Goal: Navigation & Orientation: Find specific page/section

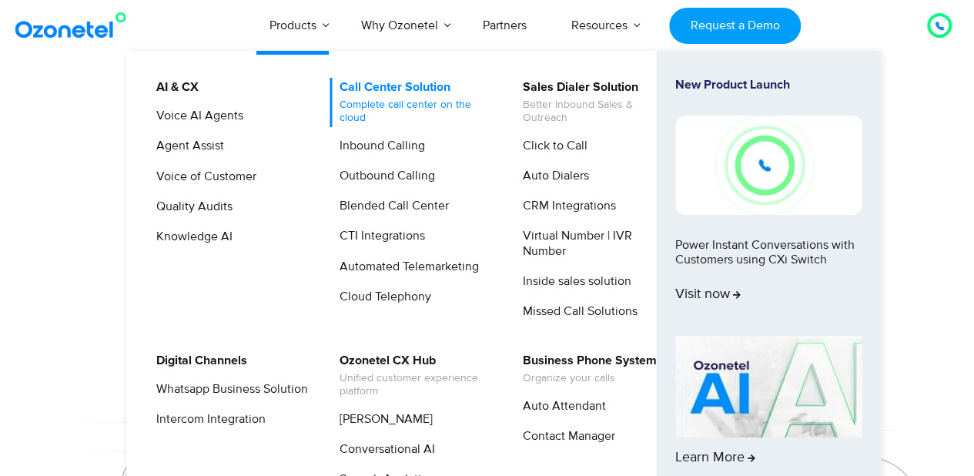
click at [379, 89] on link "Call Center Solution Complete call center on the cloud" at bounding box center [411, 102] width 164 height 49
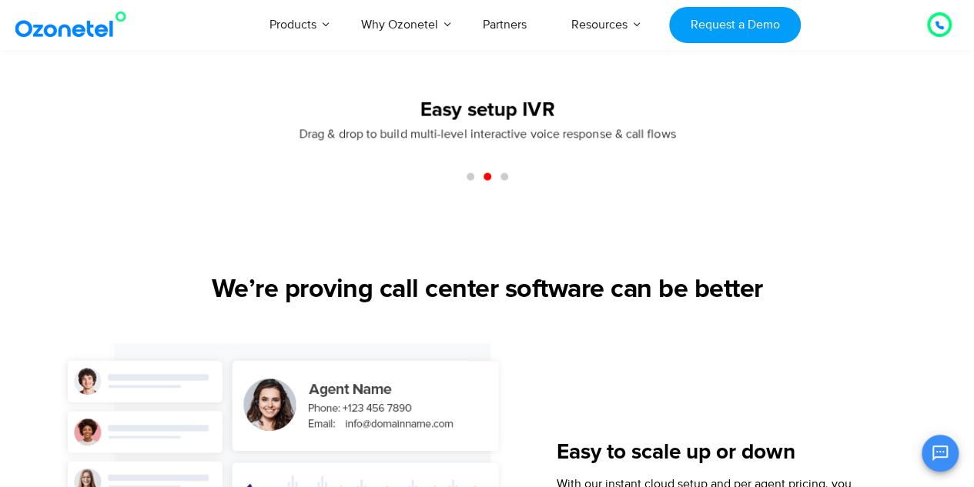
scroll to position [1616, 0]
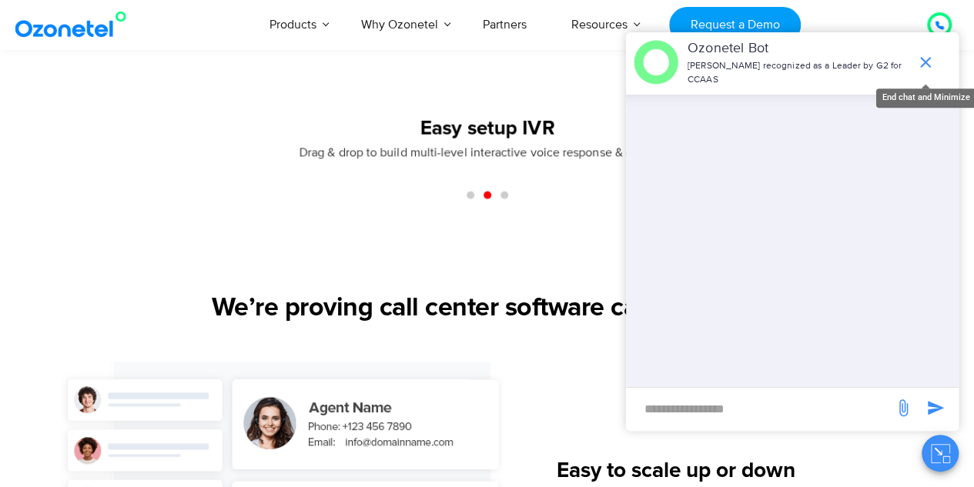
click at [925, 59] on icon "end chat or minimize" at bounding box center [925, 62] width 18 height 18
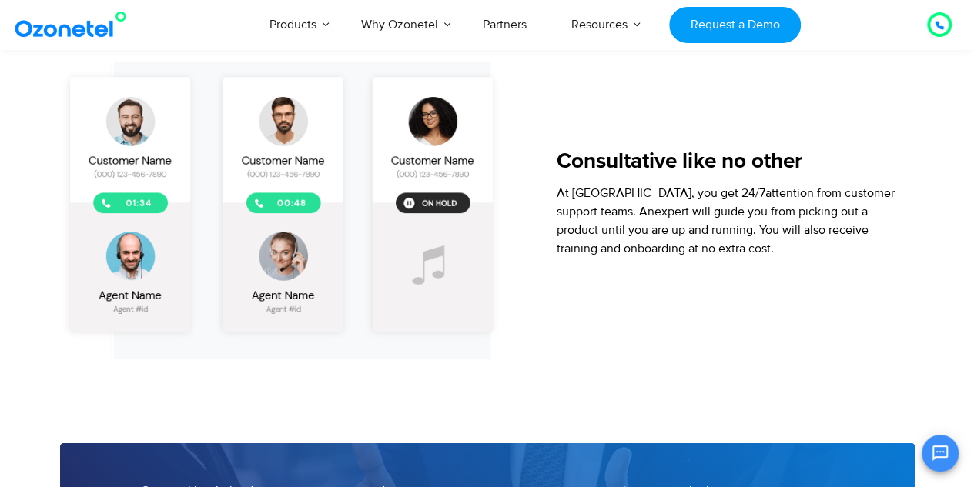
scroll to position [2309, 0]
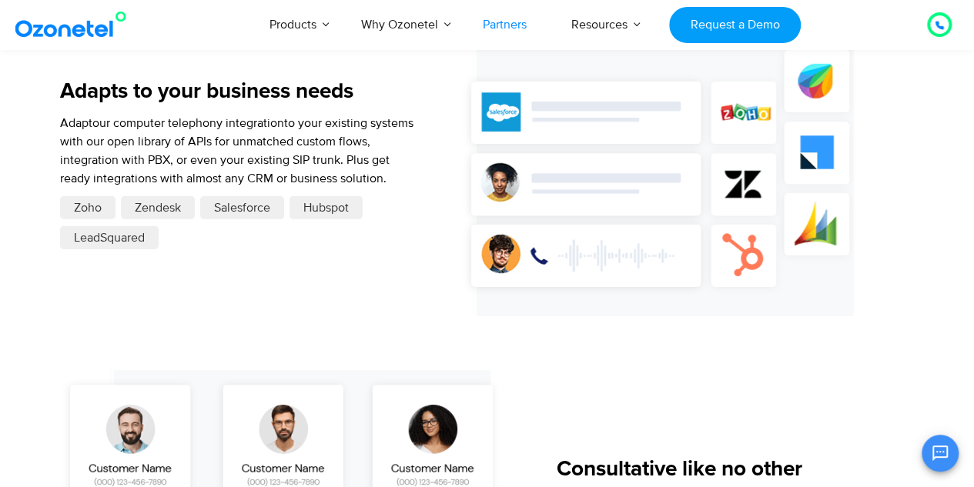
click at [503, 25] on link "Partners" at bounding box center [504, 24] width 89 height 51
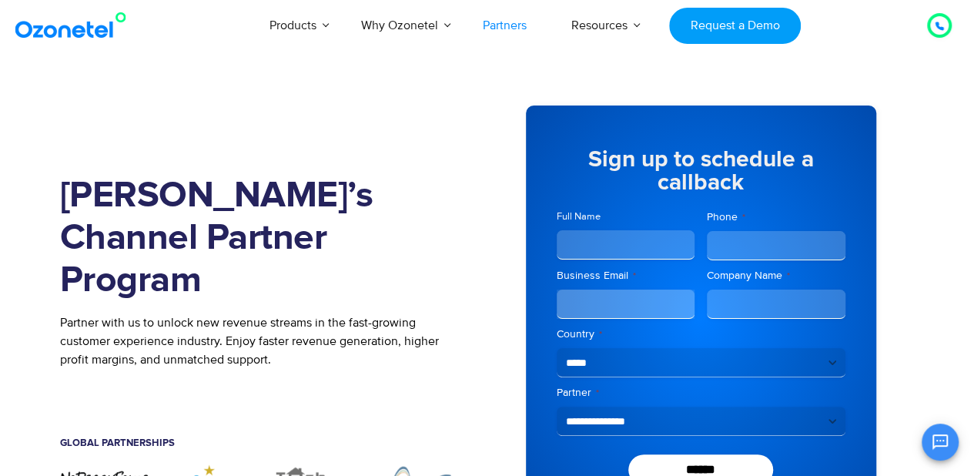
drag, startPoint x: 0, startPoint y: 0, endPoint x: 477, endPoint y: 169, distance: 506.1
click at [477, 169] on div "Join Ozonetel’s Channel Partner Program Partner with us to unlock new revenue s…" at bounding box center [273, 316] width 427 height 468
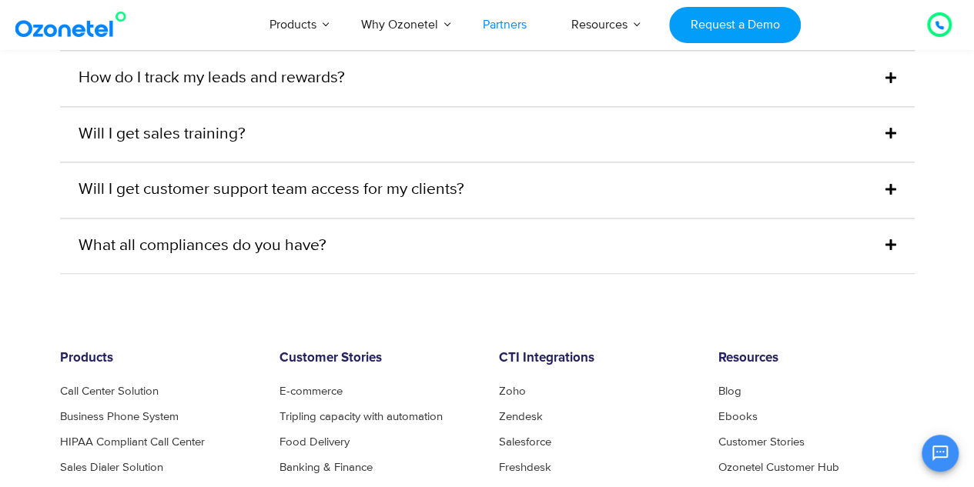
scroll to position [3771, 0]
